Goal: Understand process/instructions: Learn about a topic

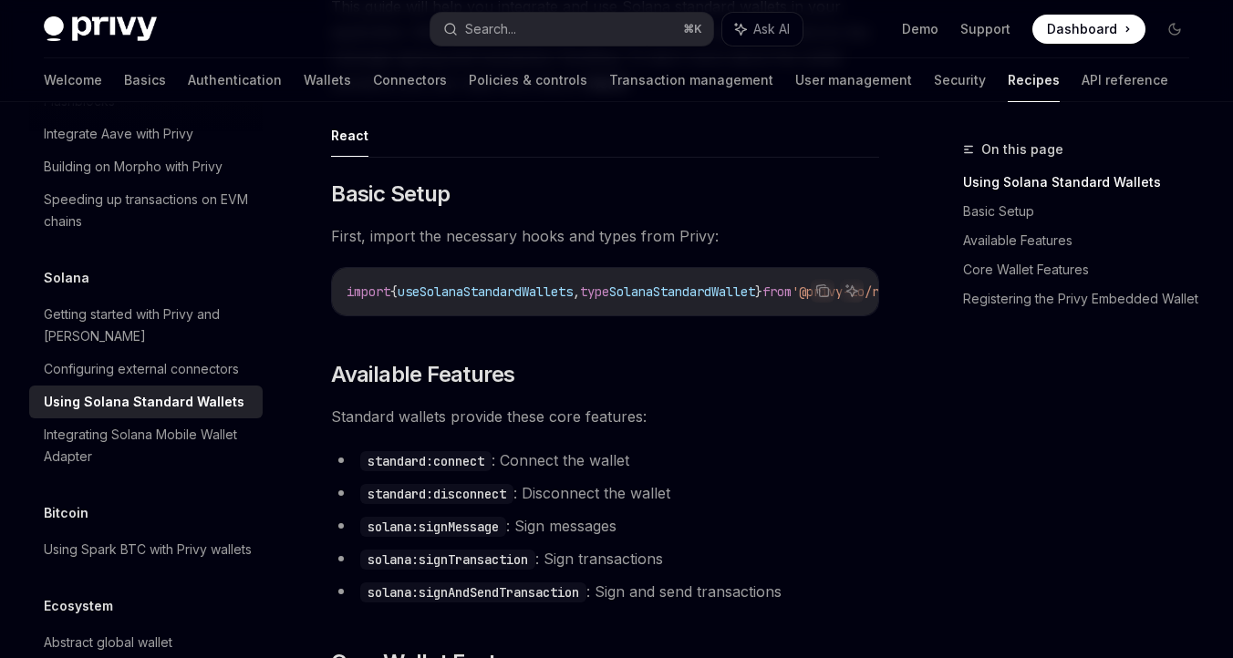
scroll to position [488, 0]
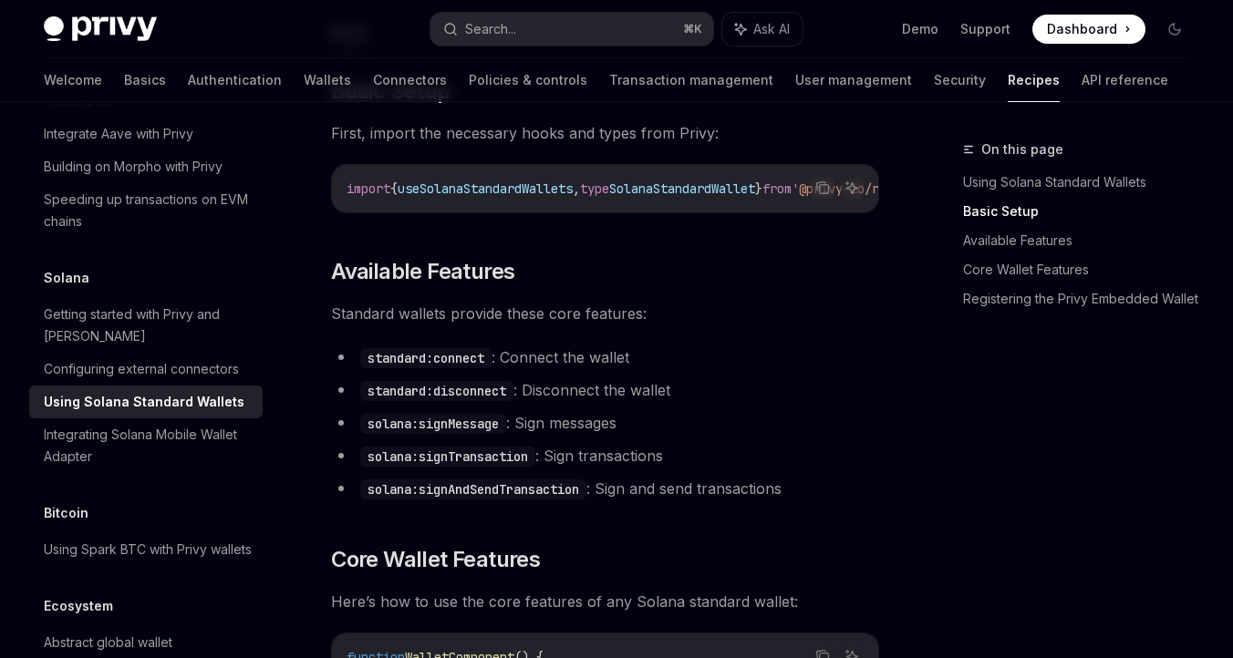
click at [529, 191] on span "useSolanaStandardWallets" at bounding box center [485, 189] width 175 height 16
copy span "useSolanaStandardWallets"
click at [826, 191] on icon "Copy the contents from the code block" at bounding box center [822, 188] width 15 height 15
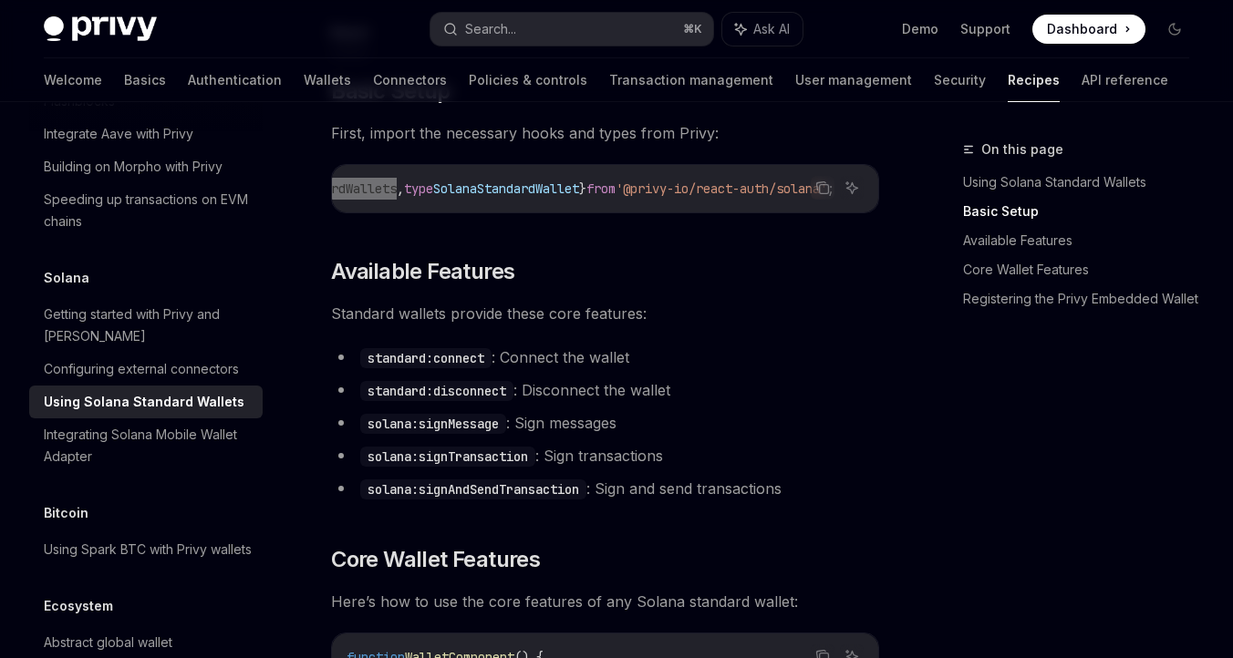
type textarea "*"
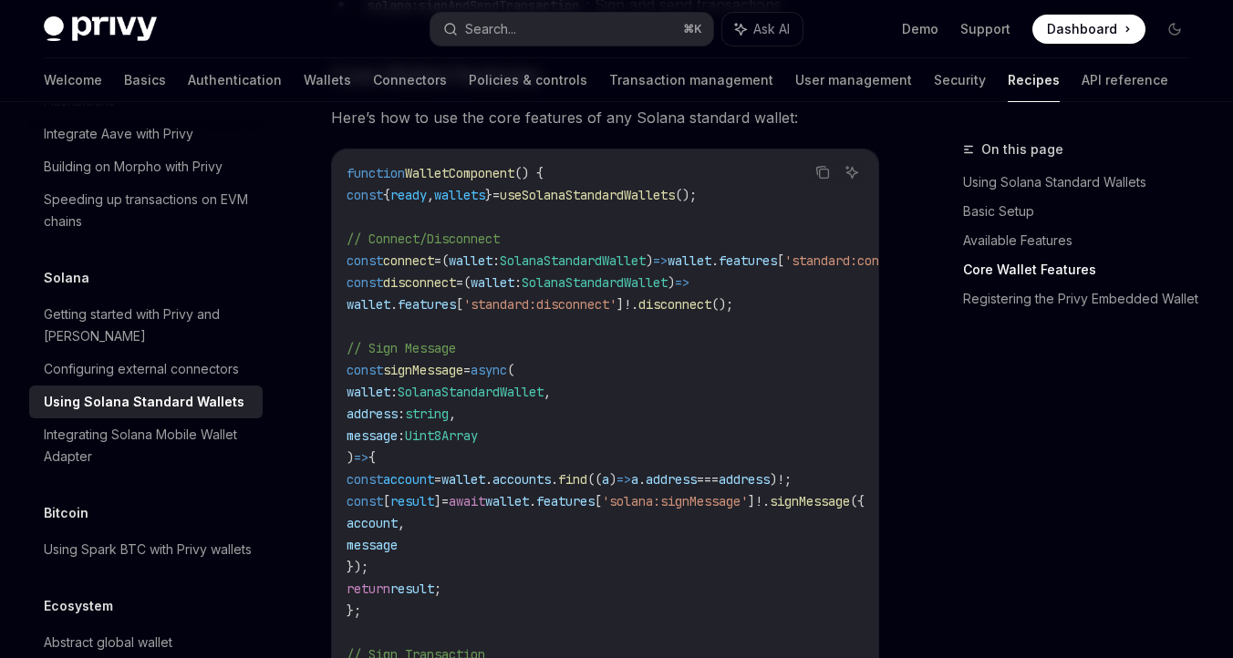
scroll to position [974, 0]
type textarea "*"
